Goal: Task Accomplishment & Management: Complete application form

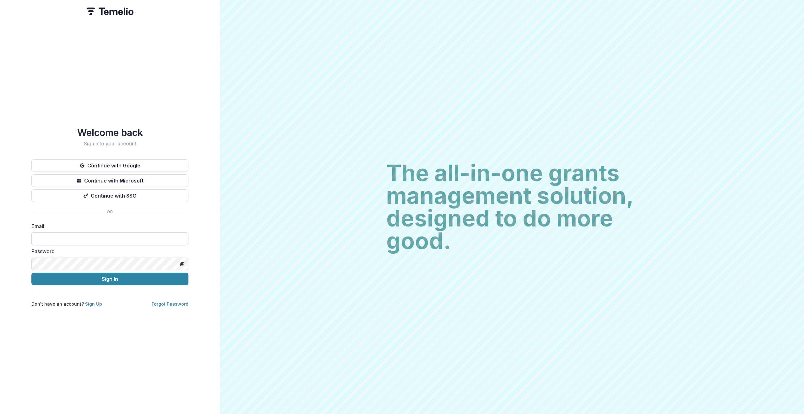
click at [113, 239] on input at bounding box center [109, 238] width 157 height 13
paste input "**********"
type input "**********"
click at [214, 246] on div "**********" at bounding box center [110, 207] width 220 height 414
click at [84, 273] on button "Sign In" at bounding box center [109, 279] width 157 height 13
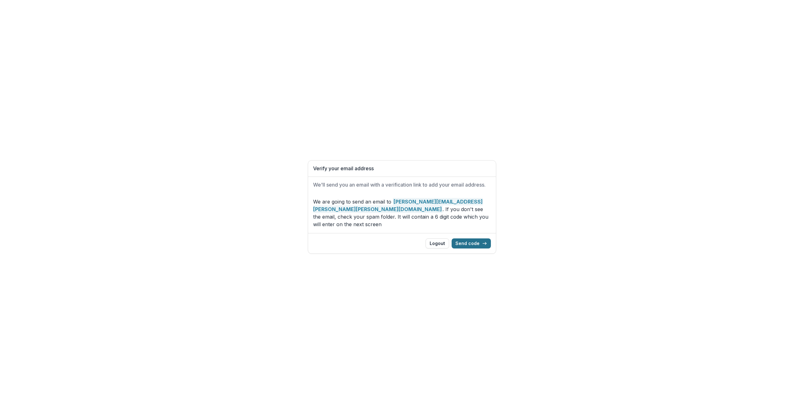
click at [488, 240] on button "Send code" at bounding box center [471, 243] width 39 height 10
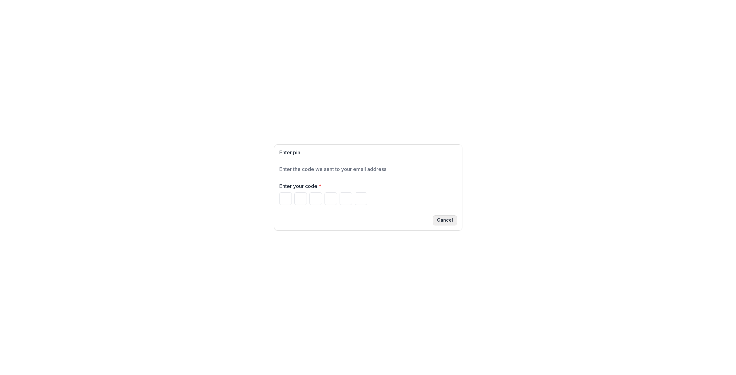
click at [457, 221] on button "Cancel" at bounding box center [445, 220] width 24 height 10
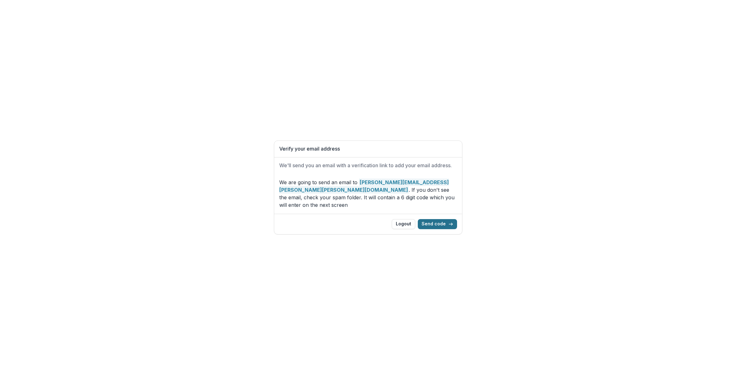
click at [440, 220] on button "Send code" at bounding box center [437, 224] width 39 height 10
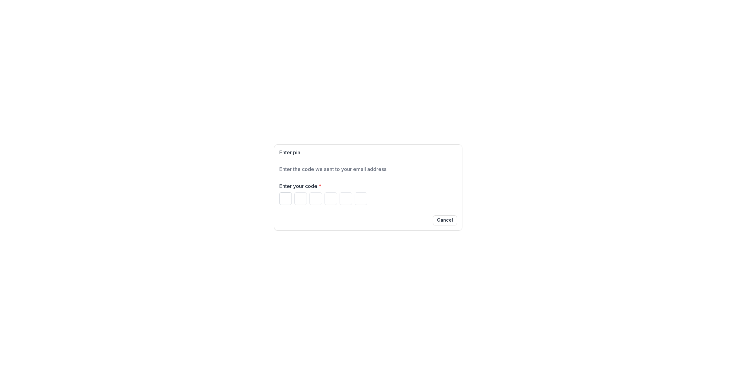
type input "*"
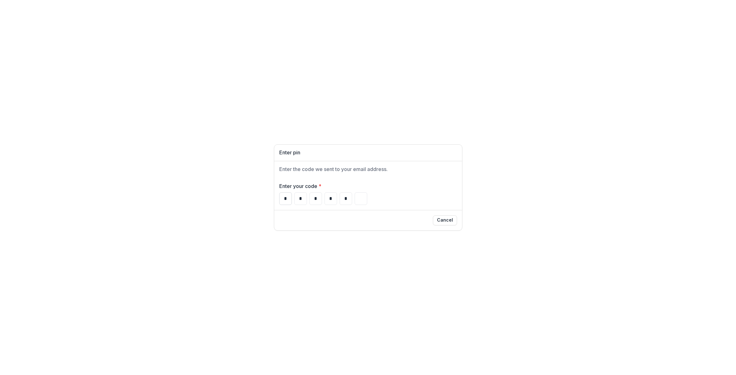
type input "*"
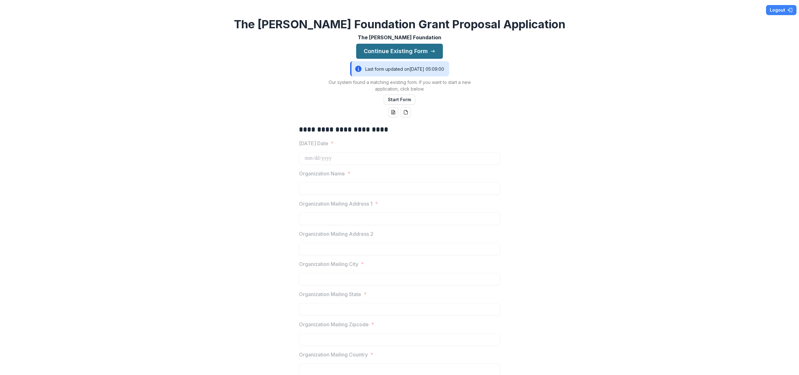
click at [412, 54] on button "Continue Existing Form" at bounding box center [399, 51] width 87 height 15
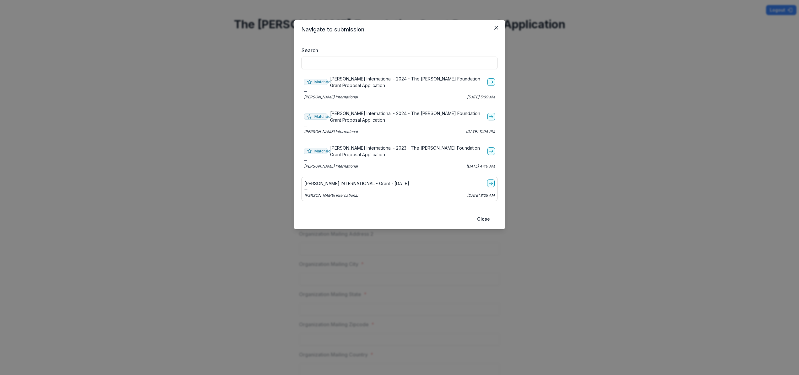
drag, startPoint x: 484, startPoint y: 216, endPoint x: 486, endPoint y: 207, distance: 9.6
click at [484, 216] on button "Close" at bounding box center [483, 219] width 20 height 10
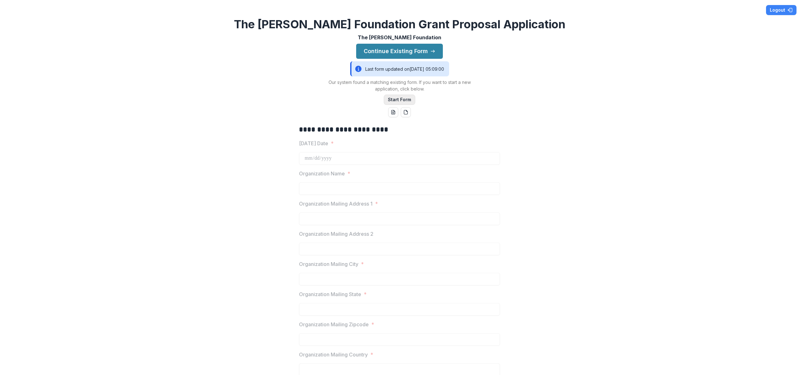
click at [402, 99] on button "Start Form" at bounding box center [399, 100] width 31 height 10
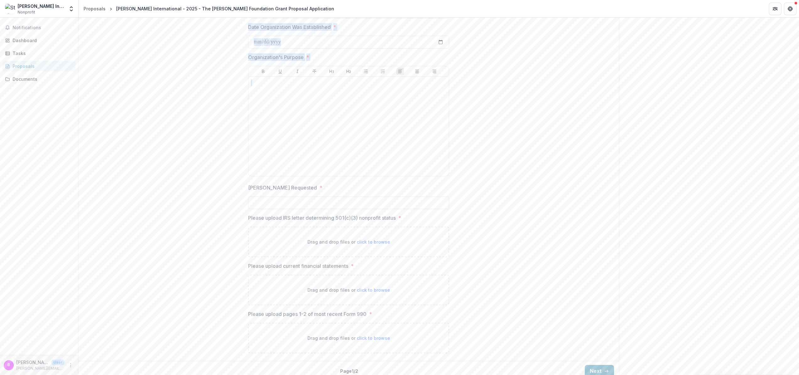
scroll to position [704, 0]
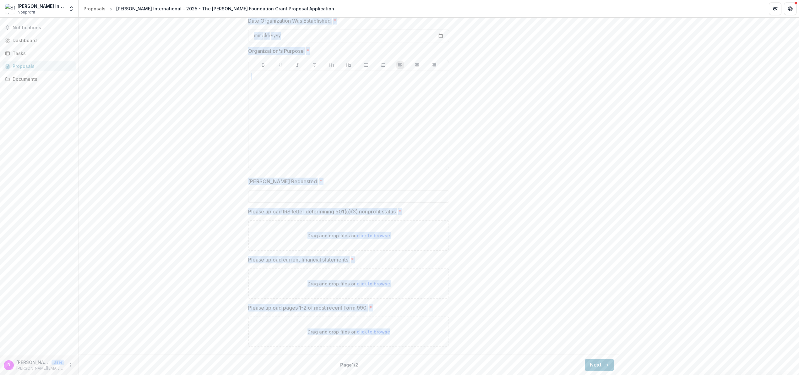
drag, startPoint x: 245, startPoint y: 118, endPoint x: 487, endPoint y: 345, distance: 331.1
copy div "**********"
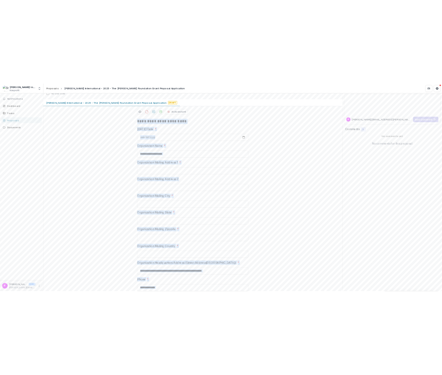
scroll to position [0, 0]
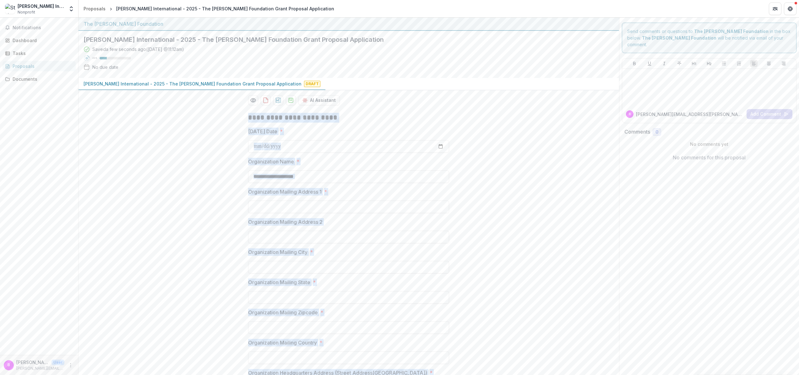
click at [302, 128] on label "Today's Date *" at bounding box center [346, 132] width 197 height 8
click at [302, 140] on input "Today's Date *" at bounding box center [348, 146] width 201 height 13
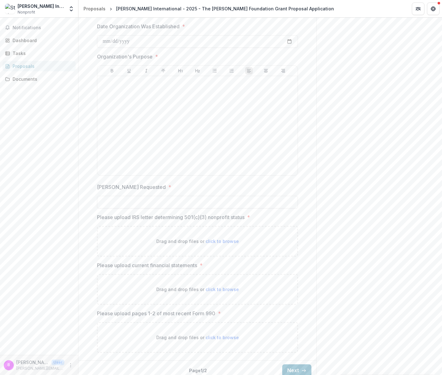
scroll to position [711, 0]
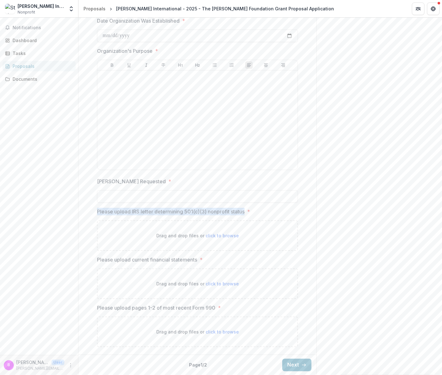
drag, startPoint x: 93, startPoint y: 211, endPoint x: 244, endPoint y: 213, distance: 151.1
copy p "Please upload IRS letter determining 501(c)(3) nonprofit status"
drag, startPoint x: 198, startPoint y: 260, endPoint x: 90, endPoint y: 260, distance: 108.4
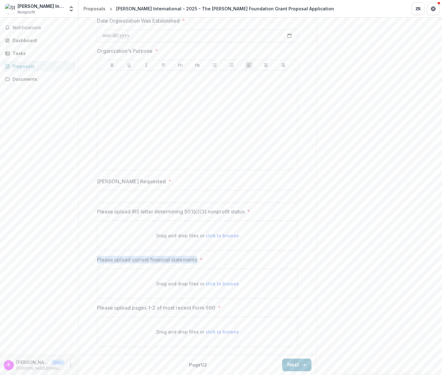
copy p "Please upload current financial statements"
drag, startPoint x: 211, startPoint y: 307, endPoint x: 96, endPoint y: 308, distance: 114.7
click at [97, 308] on p "Please upload pages 1-2 of most recent Form 990" at bounding box center [156, 308] width 118 height 8
copy p "Please upload pages 1-2 of most recent Form 990"
click at [292, 364] on button "Next" at bounding box center [296, 364] width 29 height 13
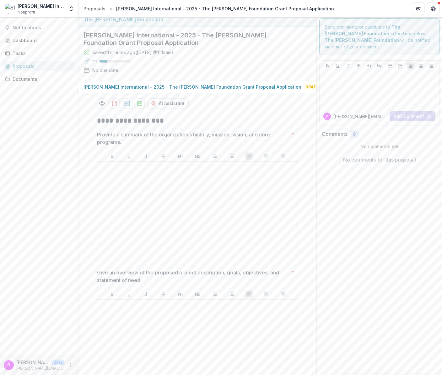
scroll to position [0, 0]
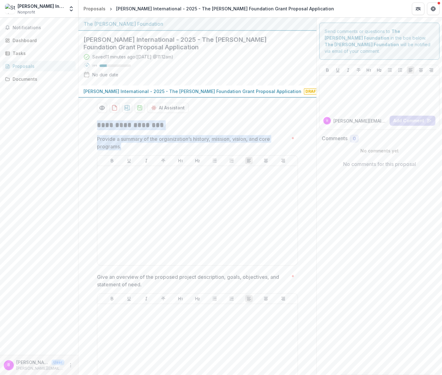
drag, startPoint x: 125, startPoint y: 147, endPoint x: 87, endPoint y: 126, distance: 43.6
copy div "**********"
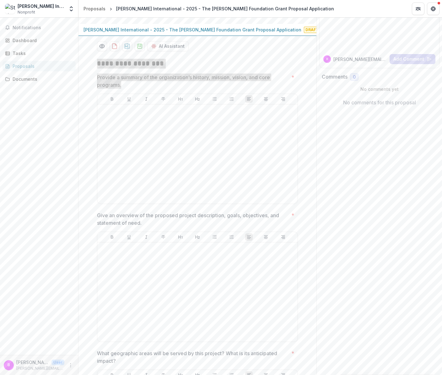
scroll to position [62, 0]
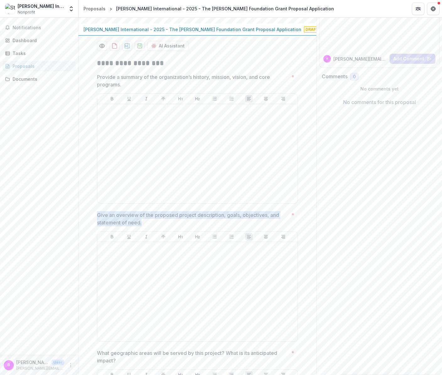
drag, startPoint x: 144, startPoint y: 225, endPoint x: 95, endPoint y: 213, distance: 51.0
copy p "Give an overview of the proposed project description, goals, objectives, and st…"
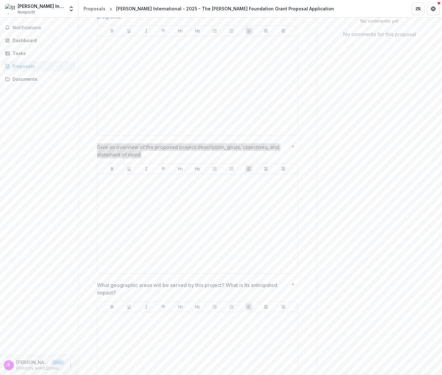
scroll to position [130, 0]
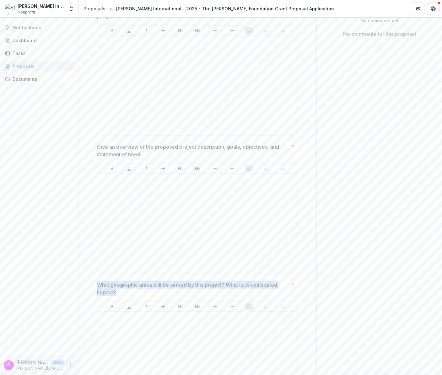
drag, startPoint x: 120, startPoint y: 293, endPoint x: 97, endPoint y: 288, distance: 23.2
click at [97, 288] on p "What geographic areas will be served by this project? What is its anticipated i…" at bounding box center [193, 288] width 192 height 15
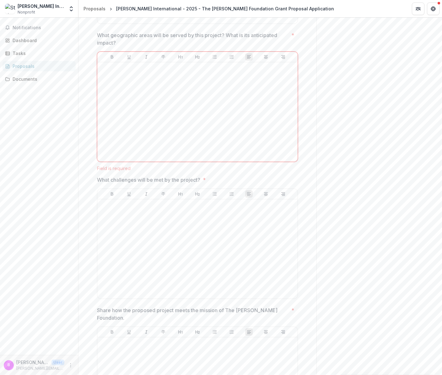
scroll to position [438, 0]
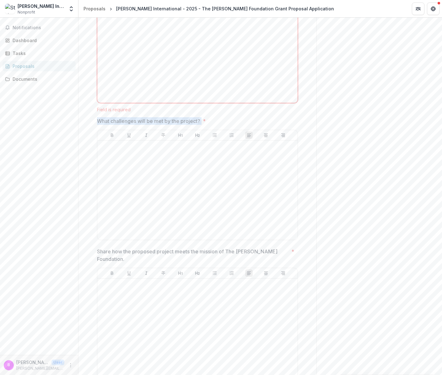
drag, startPoint x: 202, startPoint y: 122, endPoint x: 92, endPoint y: 120, distance: 110.6
click at [92, 120] on div "**********" at bounding box center [197, 31] width 211 height 708
copy p "What challenges will be met by the project?"
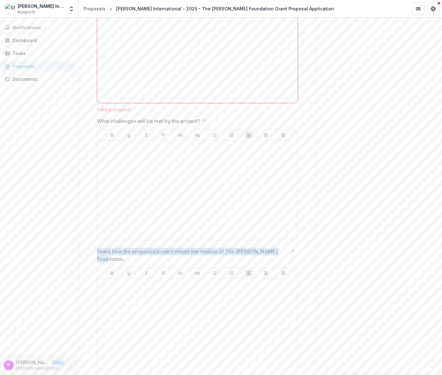
drag, startPoint x: 280, startPoint y: 251, endPoint x: 95, endPoint y: 249, distance: 185.7
click at [95, 250] on div "**********" at bounding box center [197, 31] width 211 height 708
copy p "Share how the proposed project meets the mission of The Bolick Foundation."
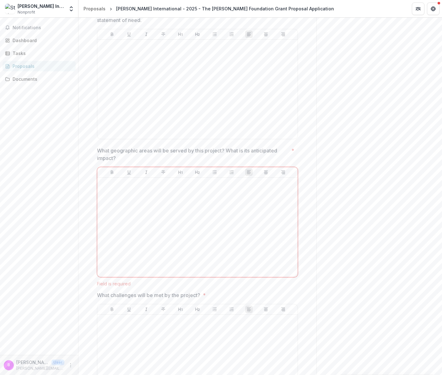
scroll to position [0, 0]
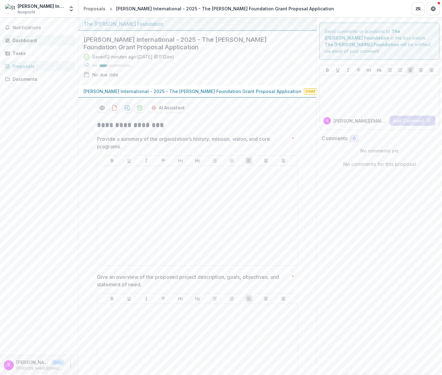
click at [32, 42] on div "Dashboard" at bounding box center [42, 40] width 58 height 7
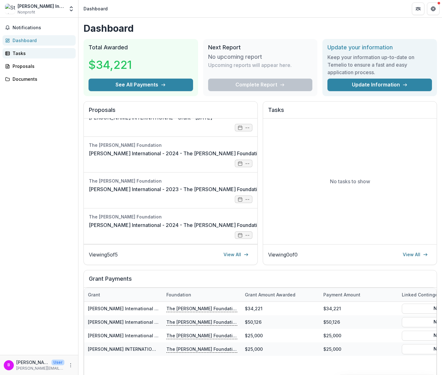
click at [24, 57] on link "Tasks" at bounding box center [39, 53] width 73 height 10
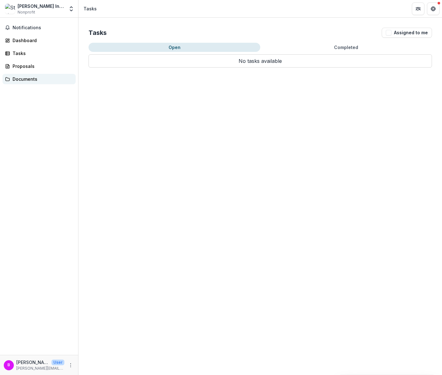
click at [26, 79] on div "Documents" at bounding box center [42, 79] width 58 height 7
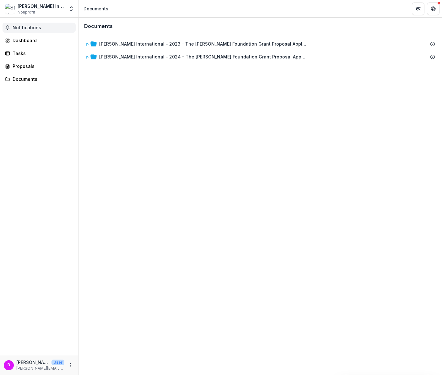
click at [33, 27] on span "Notifications" at bounding box center [43, 27] width 61 height 5
click at [28, 40] on div "Dashboard" at bounding box center [42, 40] width 58 height 7
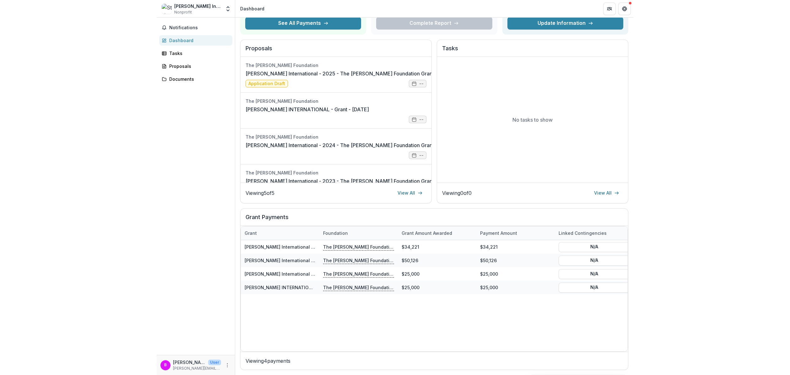
scroll to position [56, 0]
